Goal: Book appointment/travel/reservation

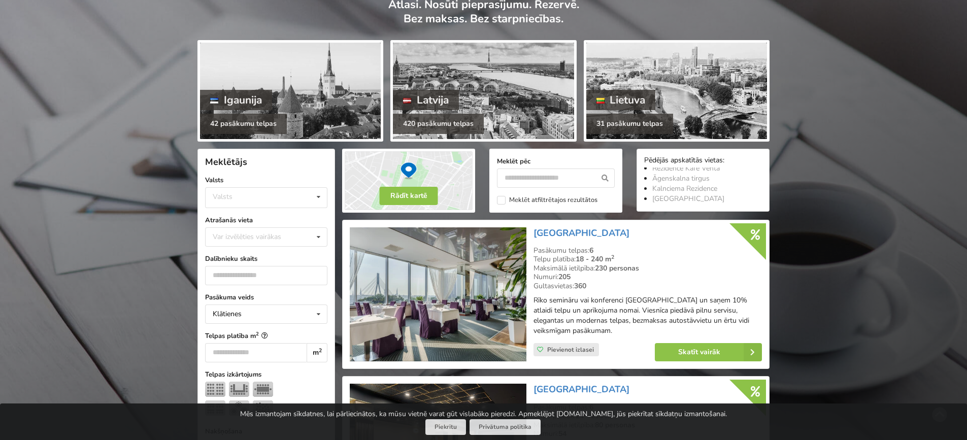
scroll to position [102, 0]
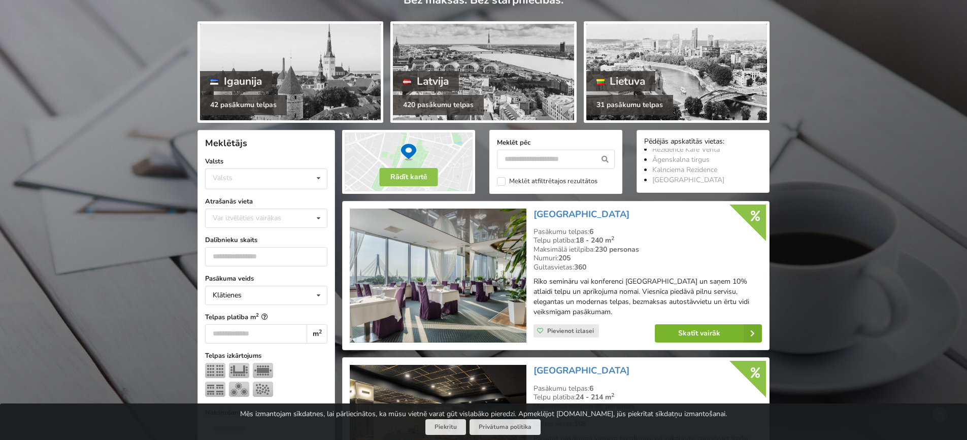
click at [688, 331] on link "Skatīt vairāk" at bounding box center [708, 333] width 107 height 18
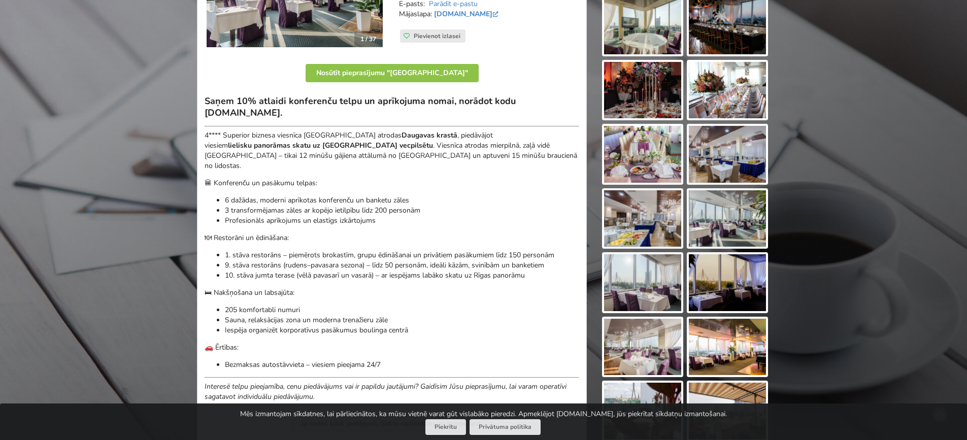
scroll to position [406, 0]
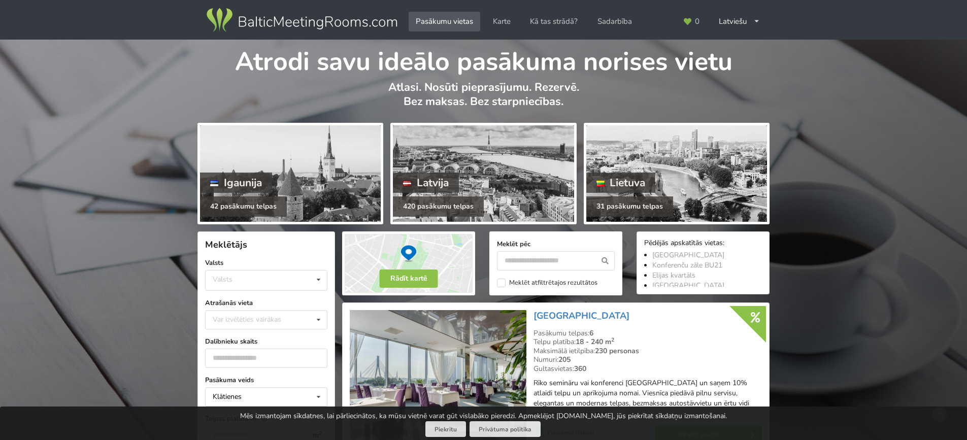
scroll to position [88, 0]
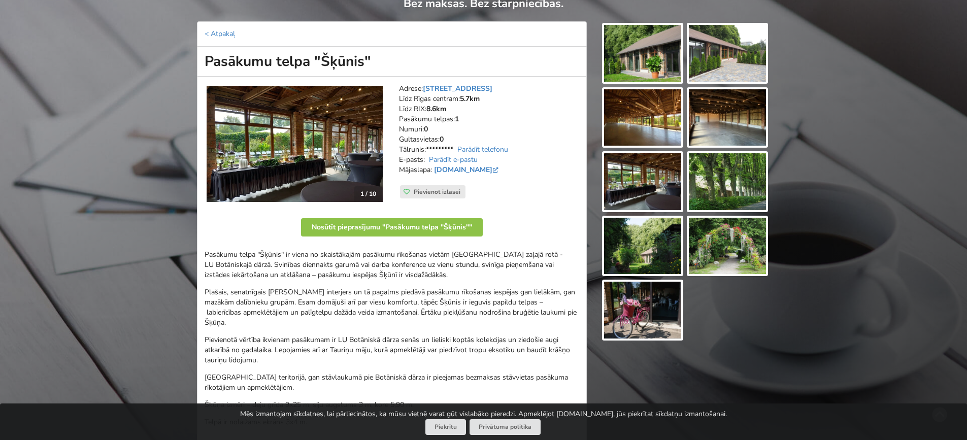
scroll to position [51, 0]
